Goal: Task Accomplishment & Management: Complete application form

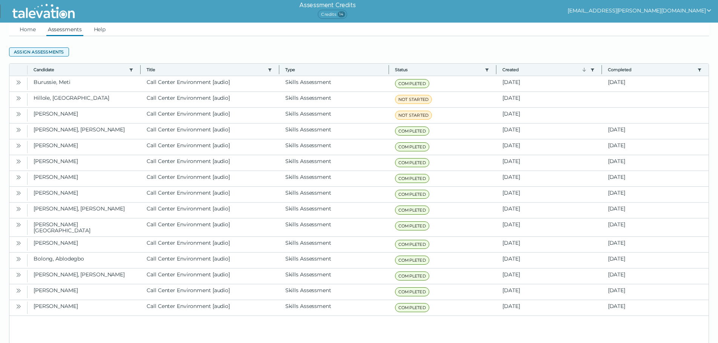
click at [61, 53] on button "Assign assessments" at bounding box center [39, 51] width 60 height 9
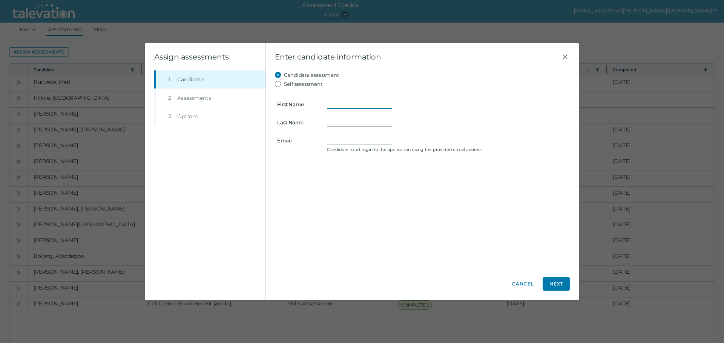
click at [338, 104] on input "First Name" at bounding box center [359, 104] width 65 height 9
type input "Tia"
type input "[PERSON_NAME]"
type input "[EMAIL_ADDRESS][DOMAIN_NAME]"
click at [351, 279] on button "Next" at bounding box center [555, 284] width 27 height 14
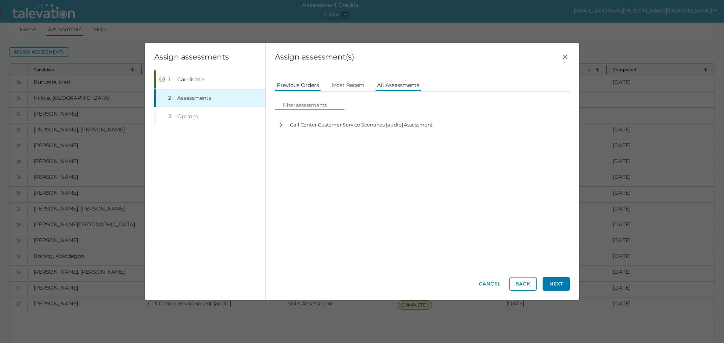
click at [351, 89] on button "All Assessments" at bounding box center [398, 85] width 46 height 14
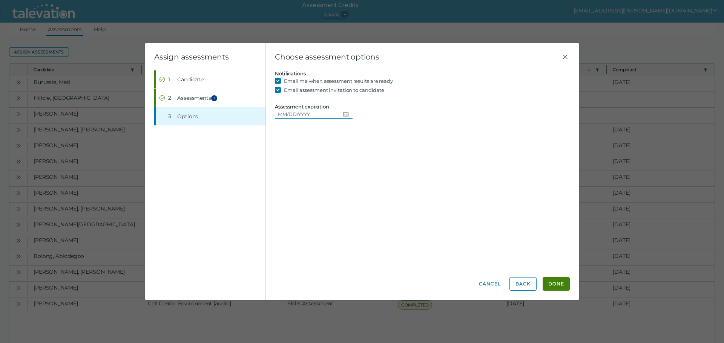
click at [332, 115] on input "Assessment expiration" at bounding box center [307, 114] width 65 height 9
click at [351, 281] on button "Done" at bounding box center [555, 284] width 27 height 14
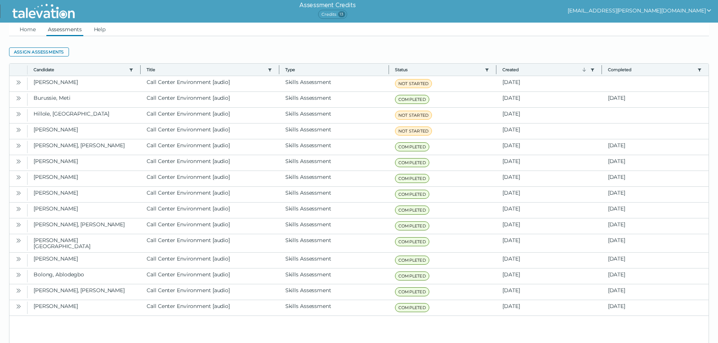
click at [130, 42] on clr-datagrid "Assign assessments Toggle more row content Candidate Use left or right key to r…" at bounding box center [359, 205] width 700 height 338
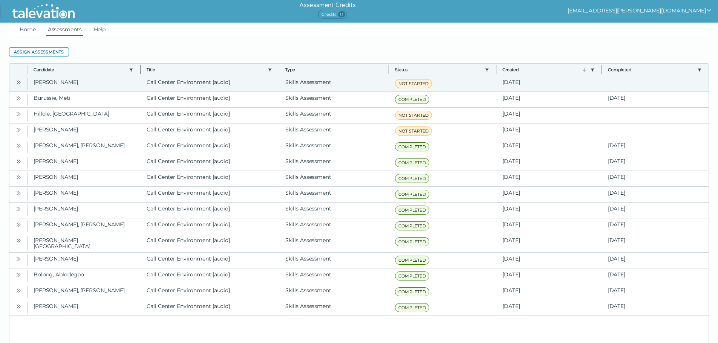
click at [16, 80] on icon "Open" at bounding box center [18, 83] width 6 height 6
